Goal: Task Accomplishment & Management: Use online tool/utility

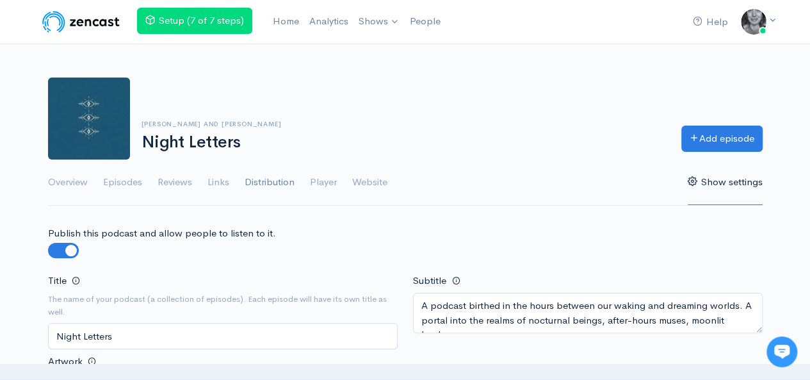
click at [270, 183] on link "Distribution" at bounding box center [270, 182] width 50 height 46
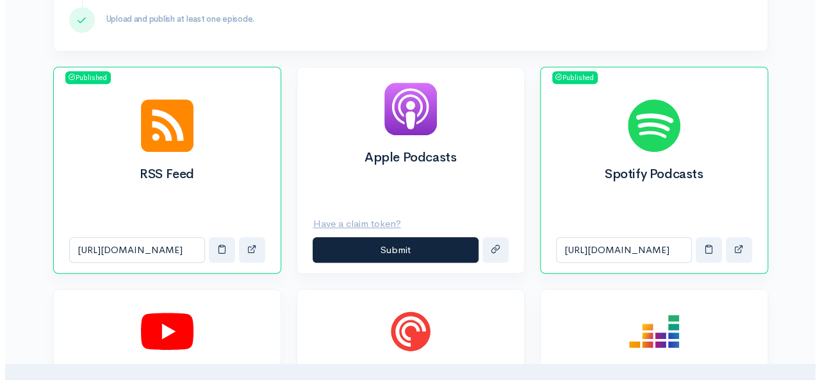
scroll to position [419, 0]
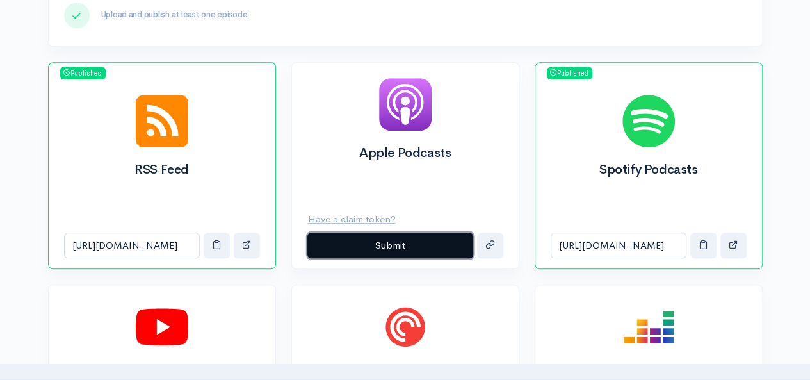
click at [402, 241] on button "Submit" at bounding box center [390, 246] width 166 height 26
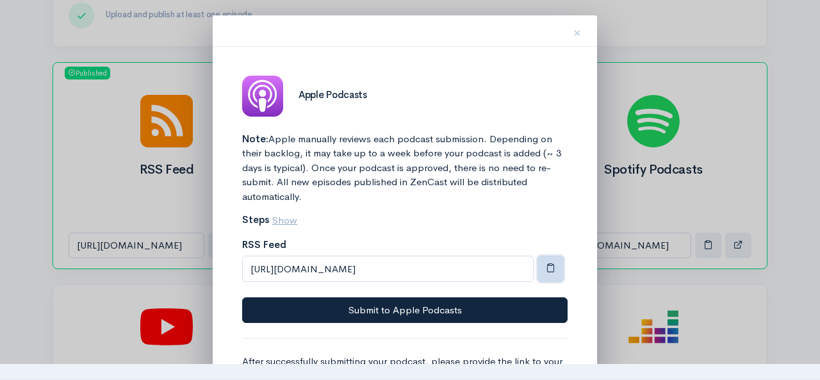
click at [553, 263] on span "button" at bounding box center [551, 268] width 10 height 10
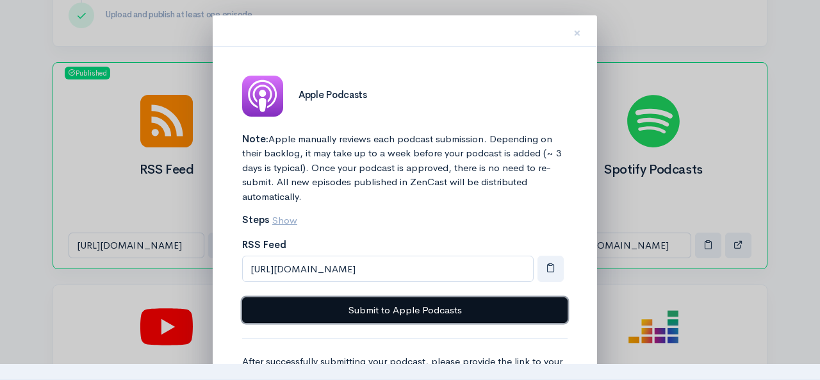
click at [501, 311] on button "Submit to Apple Podcasts" at bounding box center [404, 310] width 325 height 26
